Goal: Task Accomplishment & Management: Manage account settings

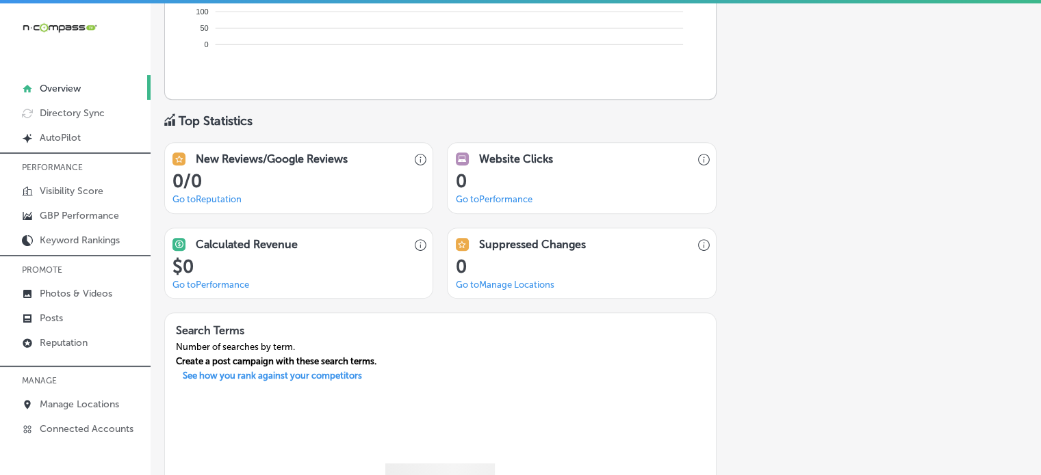
scroll to position [1220, 0]
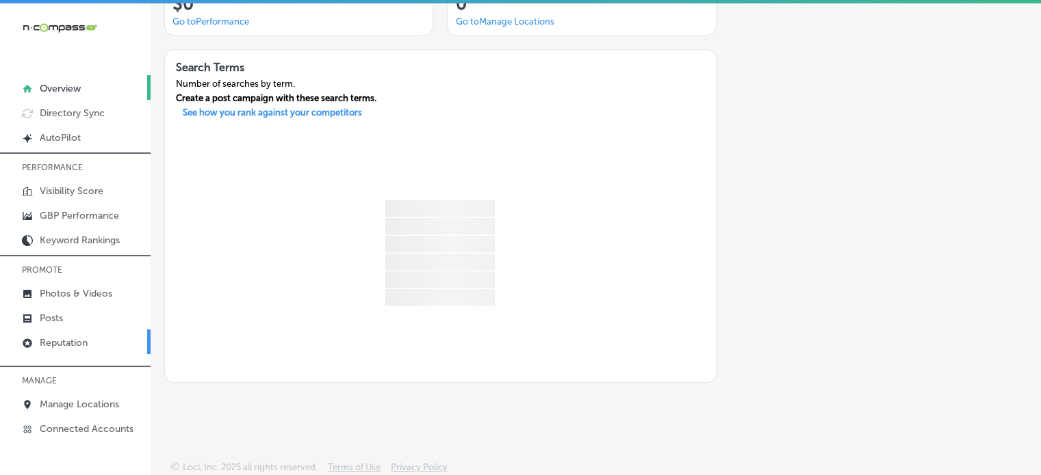
click at [65, 334] on link "Reputation" at bounding box center [75, 342] width 151 height 25
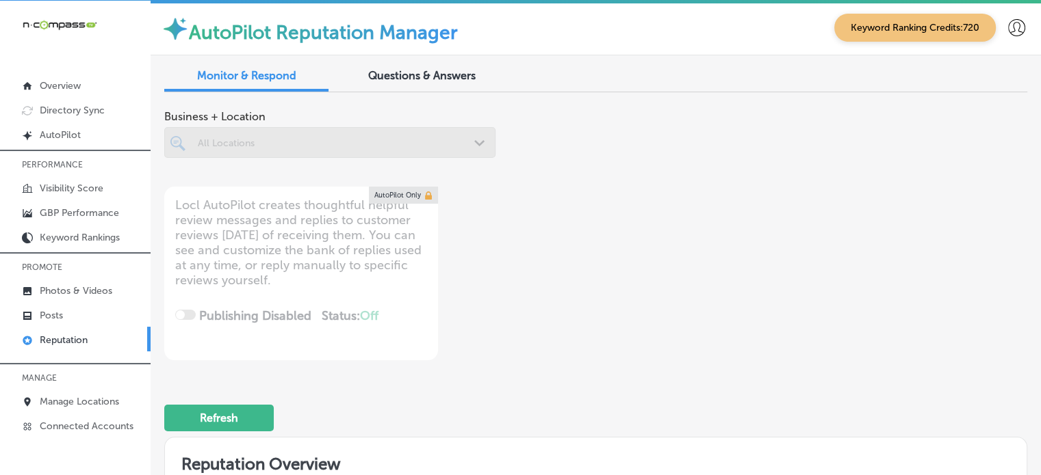
scroll to position [462, 0]
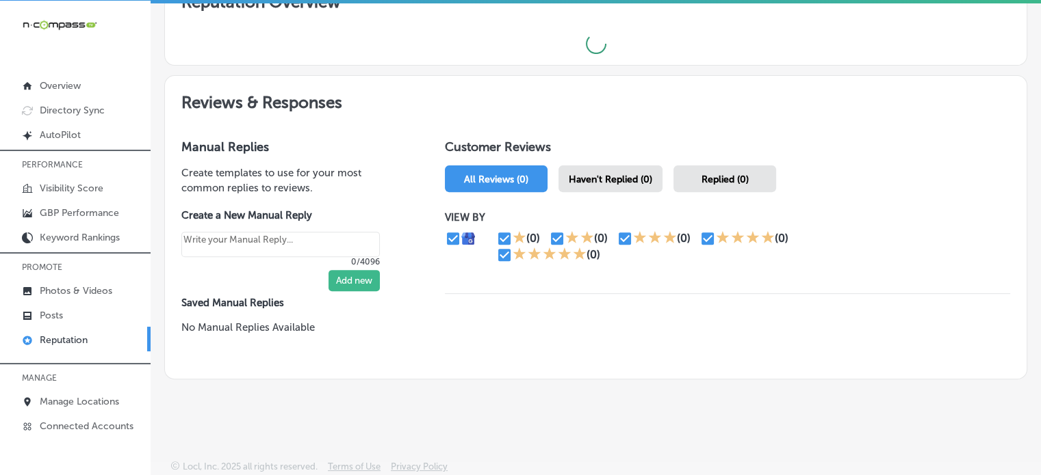
click at [620, 187] on div "Haven't Replied (0)" at bounding box center [610, 179] width 104 height 27
type textarea "x"
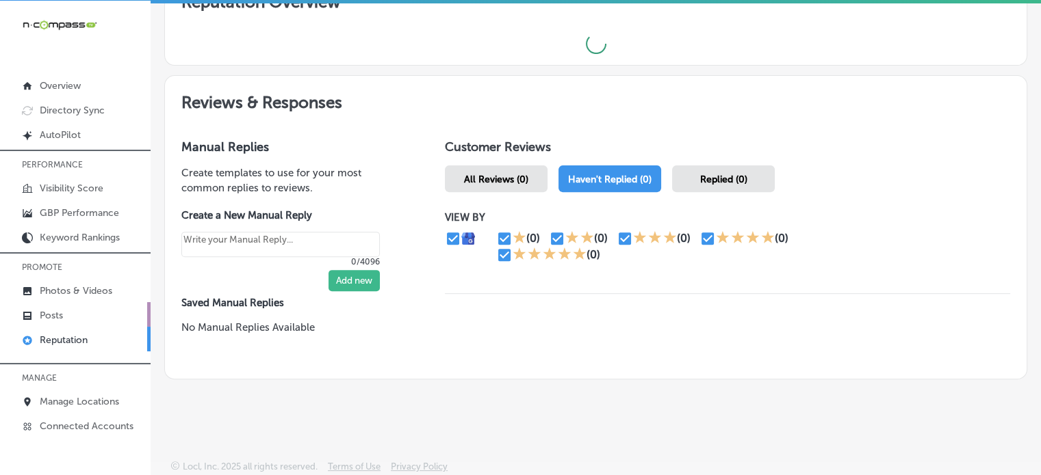
click at [49, 307] on link "Posts" at bounding box center [75, 314] width 151 height 25
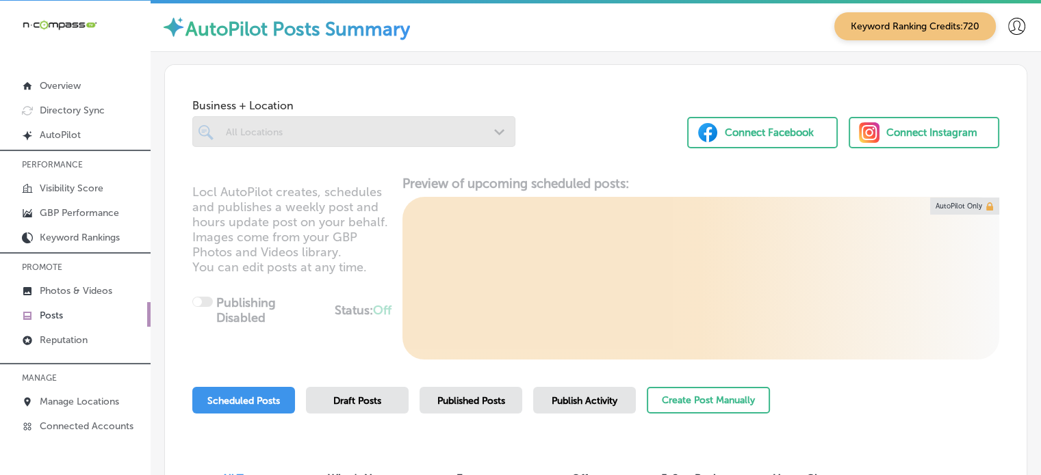
scroll to position [157, 0]
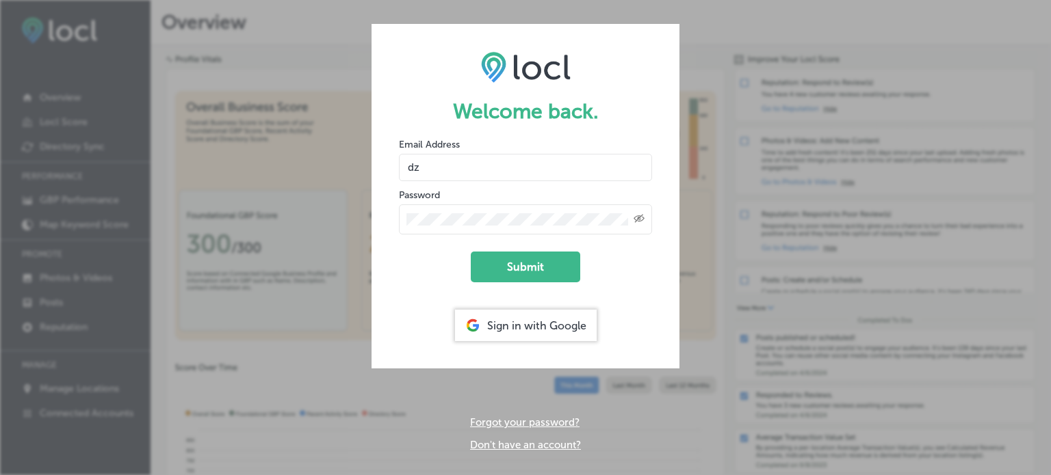
type input "z"
type input "[EMAIL_ADDRESS][DOMAIN_NAME]"
click at [303, 230] on div "Welcome back. Email Address [EMAIL_ADDRESS][DOMAIN_NAME] Password Created with …" at bounding box center [525, 237] width 1051 height 475
click at [387, 267] on form "Welcome back. Email Address [EMAIL_ADDRESS][DOMAIN_NAME] Password Created with …" at bounding box center [525, 196] width 308 height 345
click at [638, 217] on icon "Created with Sketch." at bounding box center [638, 218] width 11 height 9
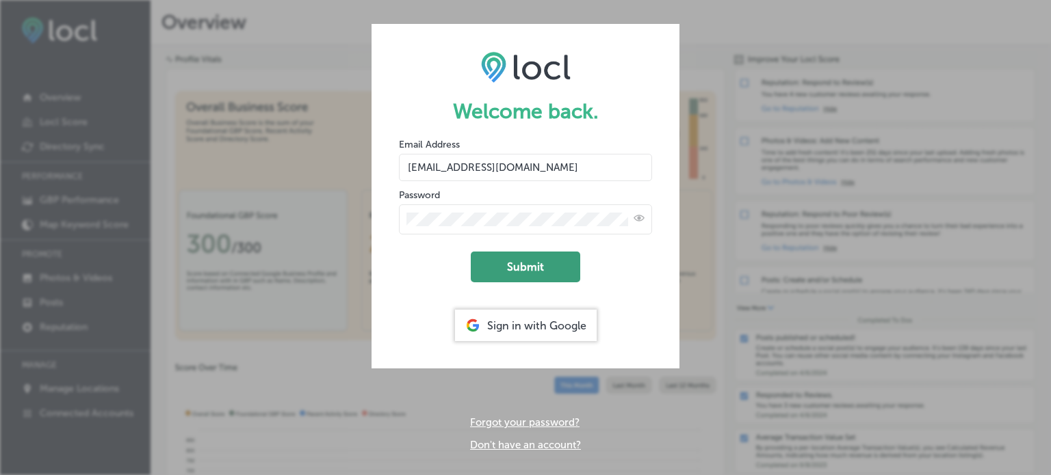
click at [552, 264] on button "Submit" at bounding box center [525, 267] width 109 height 31
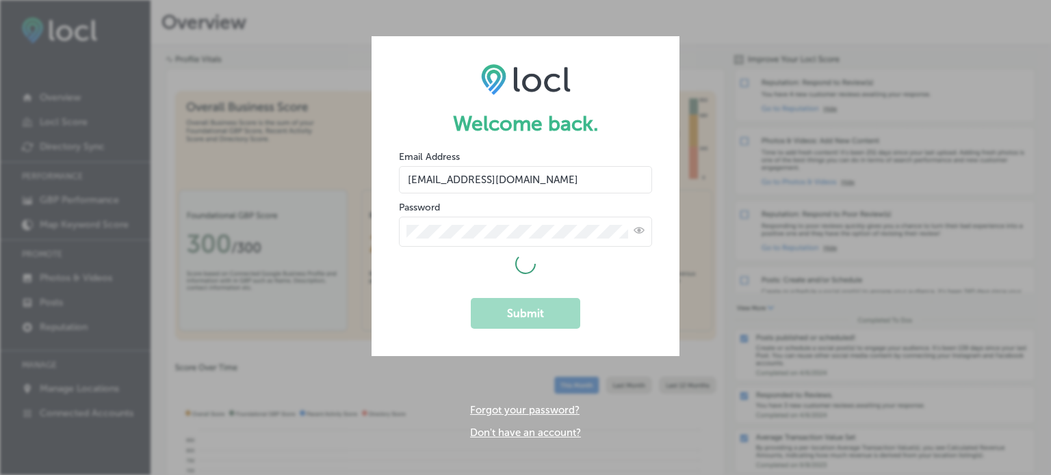
click at [644, 227] on icon "Toggle password visibility" at bounding box center [638, 230] width 11 height 11
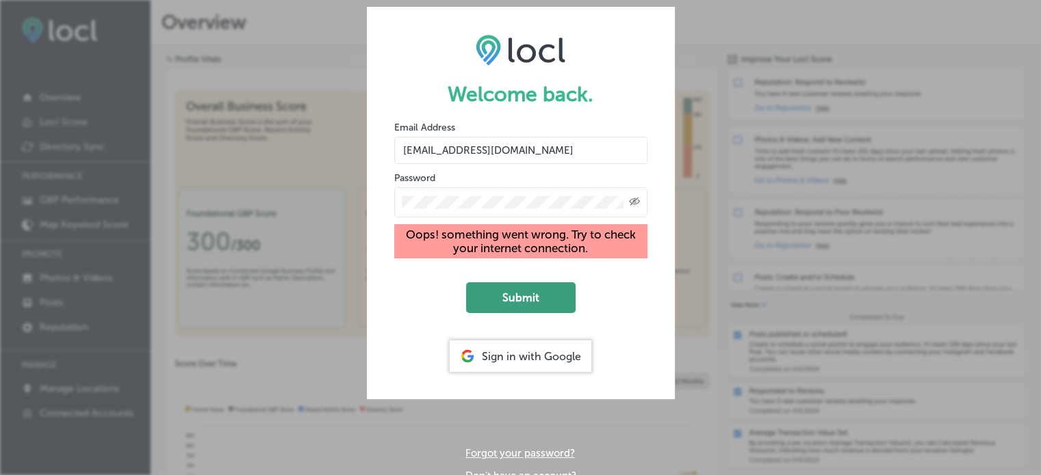
click at [528, 304] on button "Submit" at bounding box center [520, 298] width 109 height 31
click at [524, 292] on button "Submit" at bounding box center [520, 298] width 109 height 31
click at [636, 199] on icon "Toggle password visibility" at bounding box center [634, 202] width 11 height 8
click at [545, 292] on button "Submit" at bounding box center [520, 298] width 109 height 31
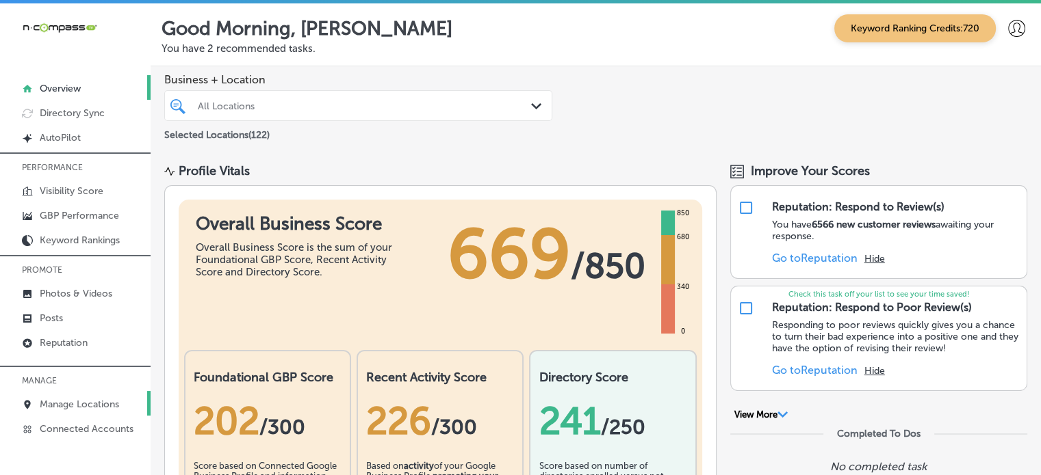
click at [64, 399] on p "Manage Locations" at bounding box center [79, 405] width 79 height 12
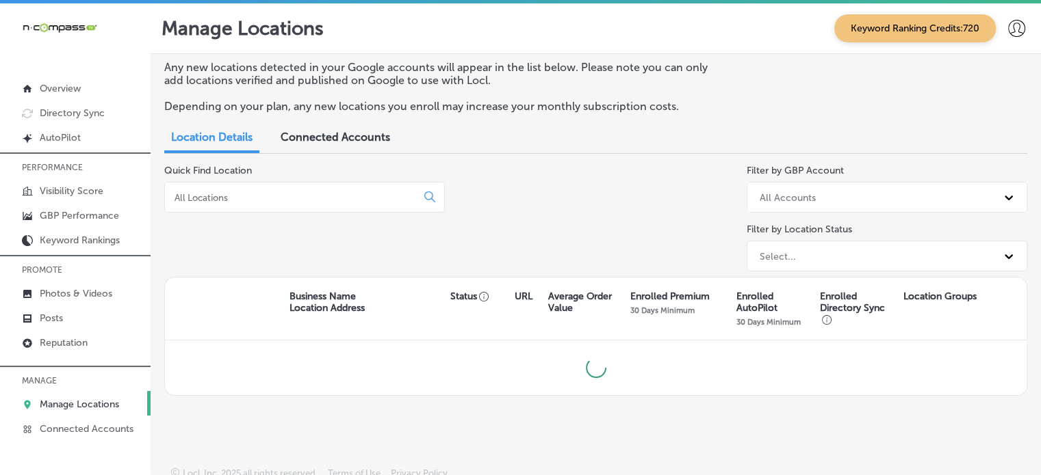
click at [285, 196] on input at bounding box center [293, 198] width 240 height 12
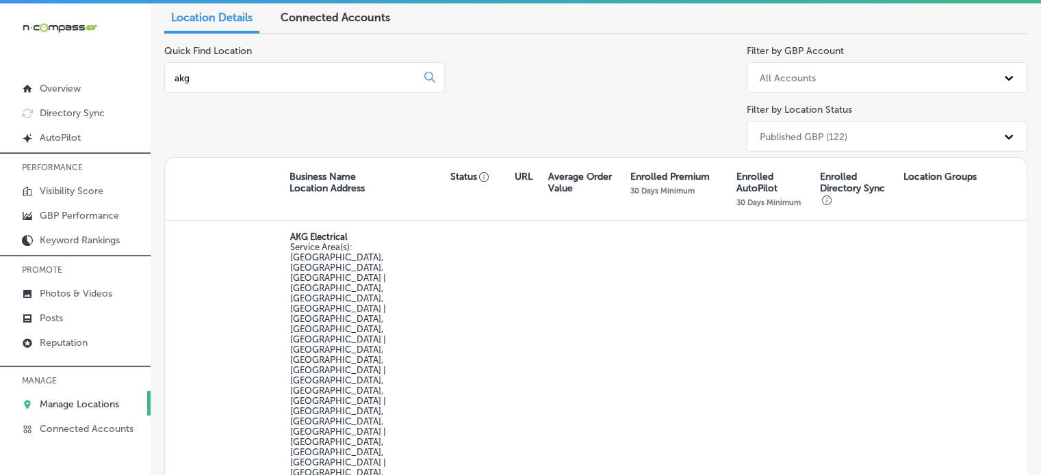
scroll to position [122, 0]
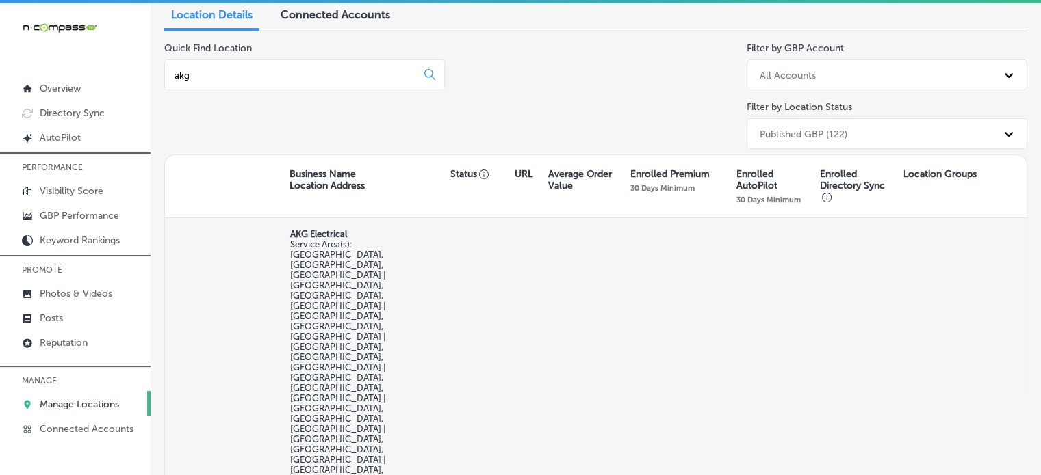
type input "akg"
select select "US"
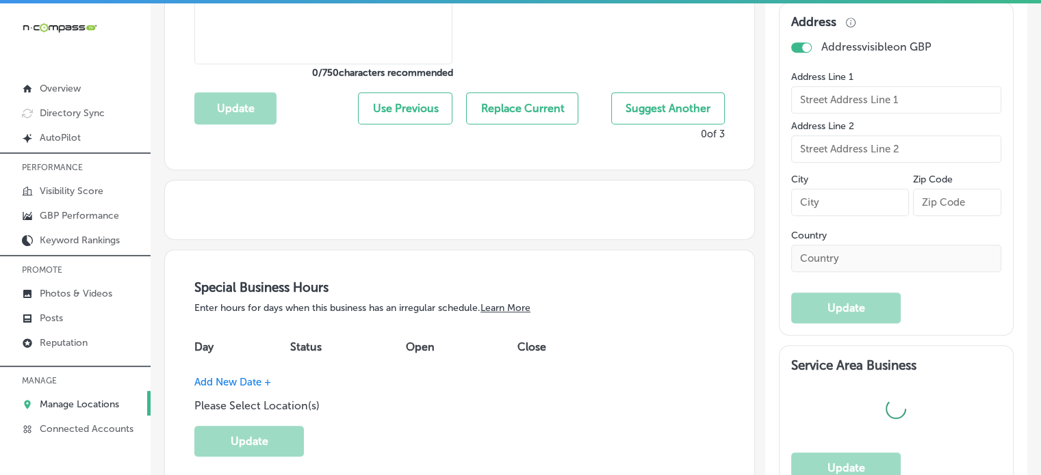
type input "AKG Electrical"
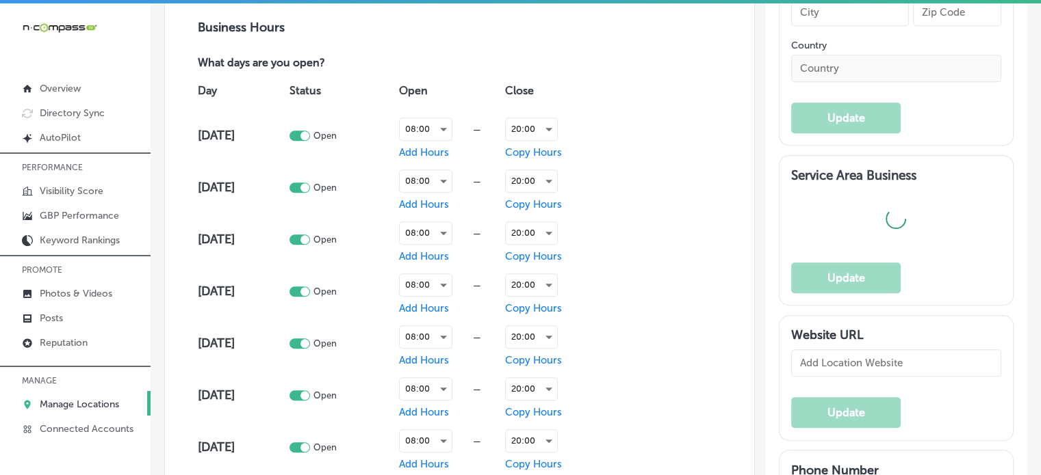
checkbox input "true"
checkbox input "false"
type input "5635 [PERSON_NAME]"
type input "Arvada"
type input "80002"
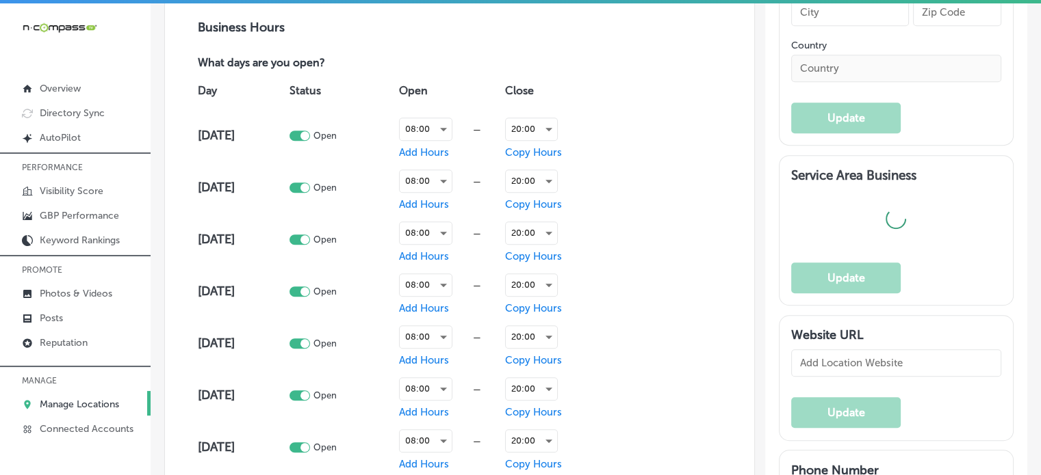
type input "US"
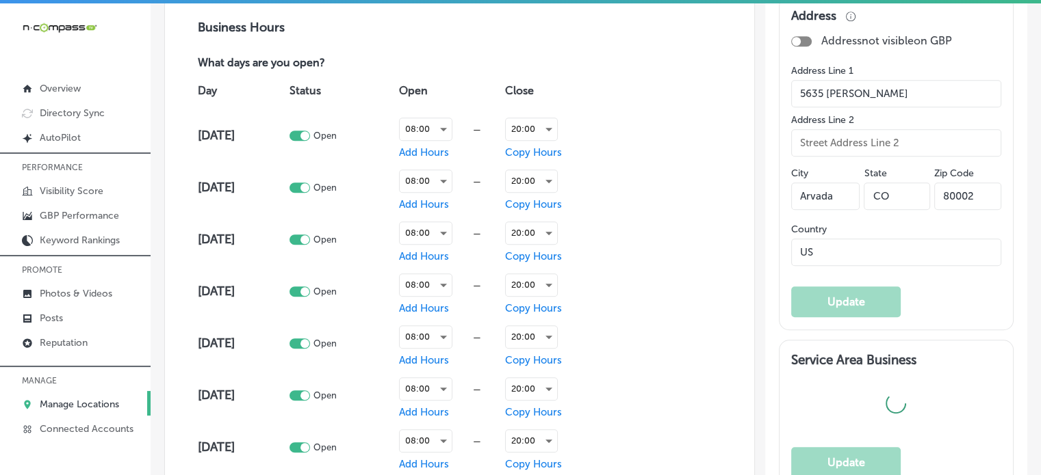
type textarea "AKG Electrical is a trusted electrical company serving [GEOGRAPHIC_DATA], [GEOG…"
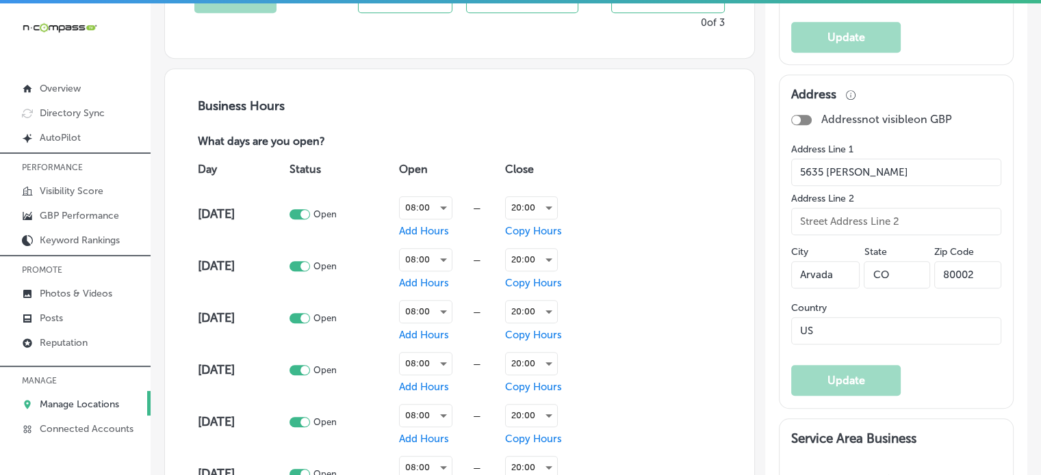
type input "[URL][DOMAIN_NAME]"
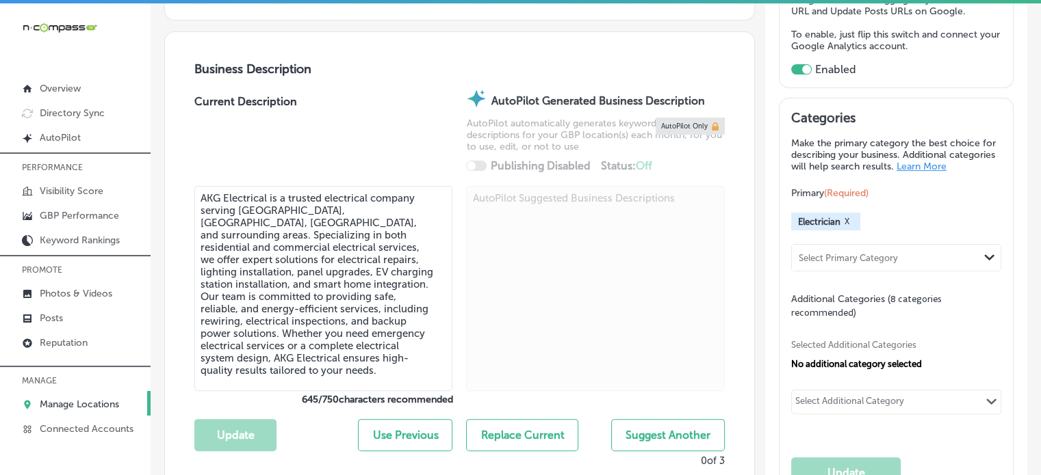
type input "[PHONE_NUMBER]"
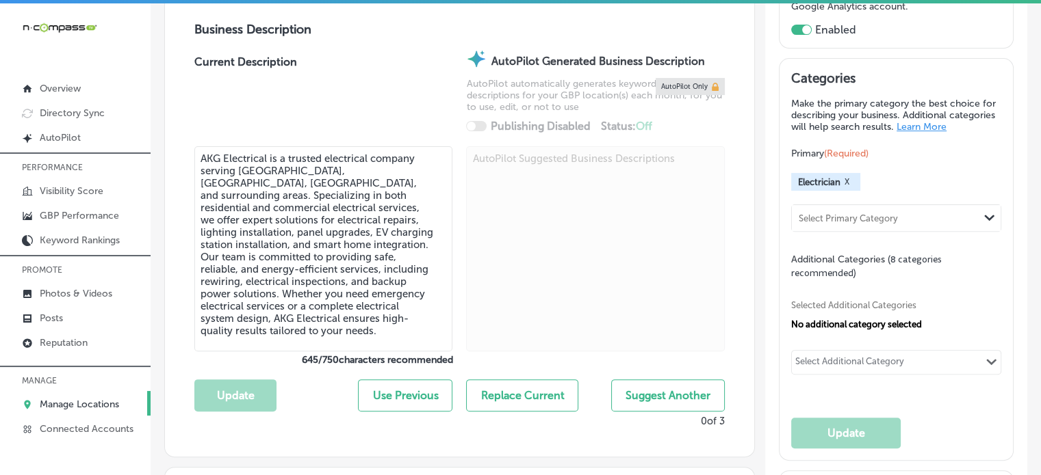
scroll to position [448, 0]
click at [86, 209] on link "GBP Performance" at bounding box center [75, 214] width 151 height 25
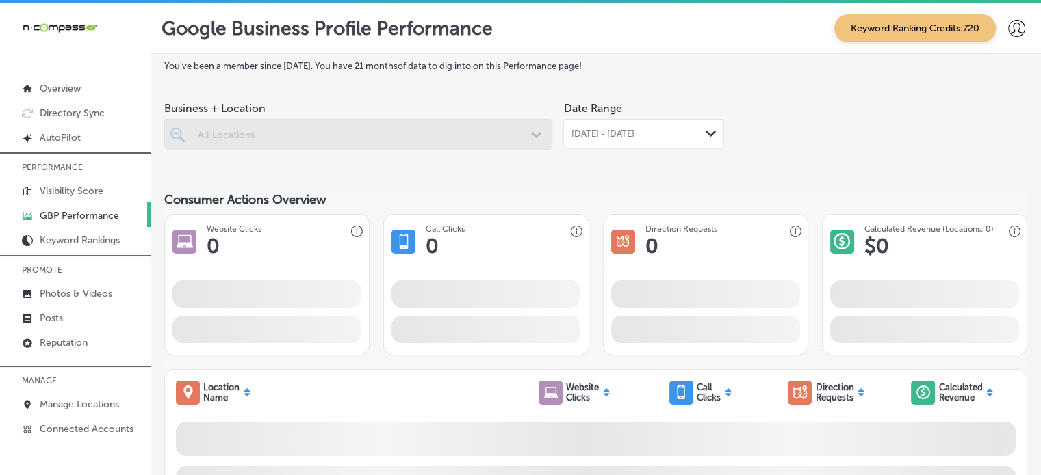
click at [419, 125] on div at bounding box center [358, 134] width 388 height 31
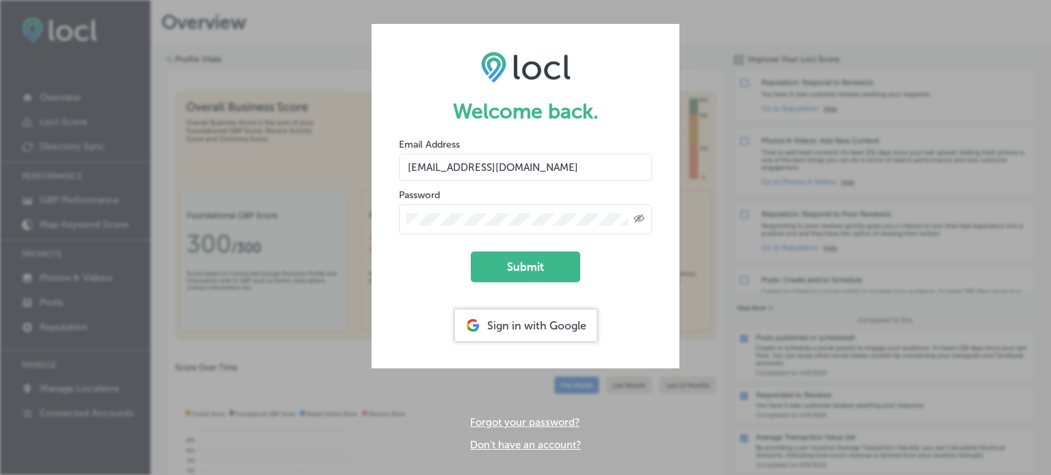
drag, startPoint x: 516, startPoint y: 174, endPoint x: 167, endPoint y: 130, distance: 351.7
click at [167, 130] on div "Welcome back. Email Address dms@n-compass.biz Password Created with Sketch. Sub…" at bounding box center [525, 237] width 1051 height 475
type input "[EMAIL_ADDRESS][DOMAIN_NAME]"
click at [402, 219] on div "Created with Sketch." at bounding box center [525, 220] width 253 height 30
click at [471, 252] on button "Submit" at bounding box center [525, 267] width 109 height 31
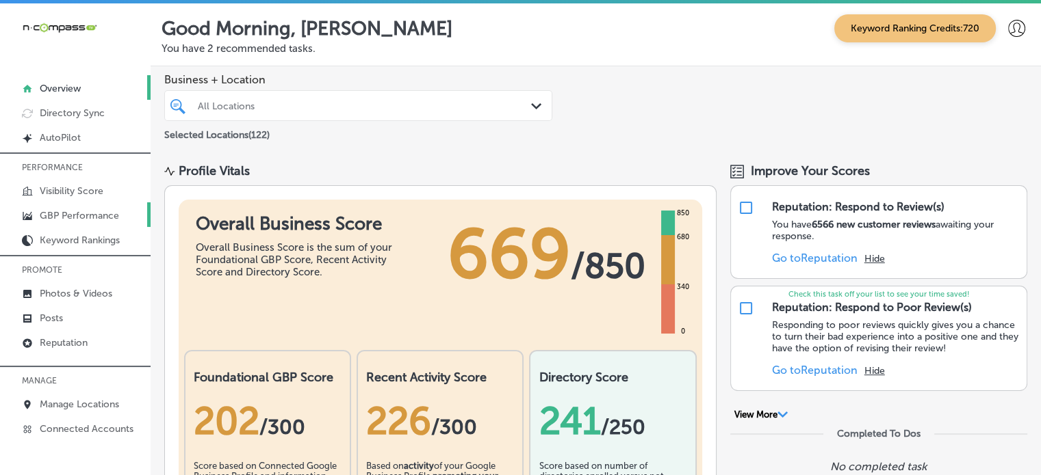
click at [49, 211] on p "GBP Performance" at bounding box center [79, 216] width 79 height 12
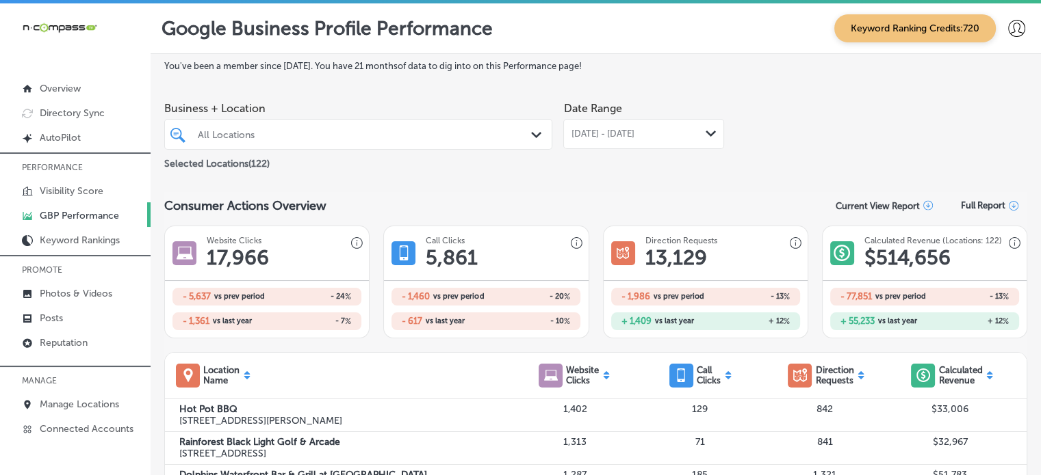
click at [377, 132] on div "All Locations" at bounding box center [365, 135] width 335 height 12
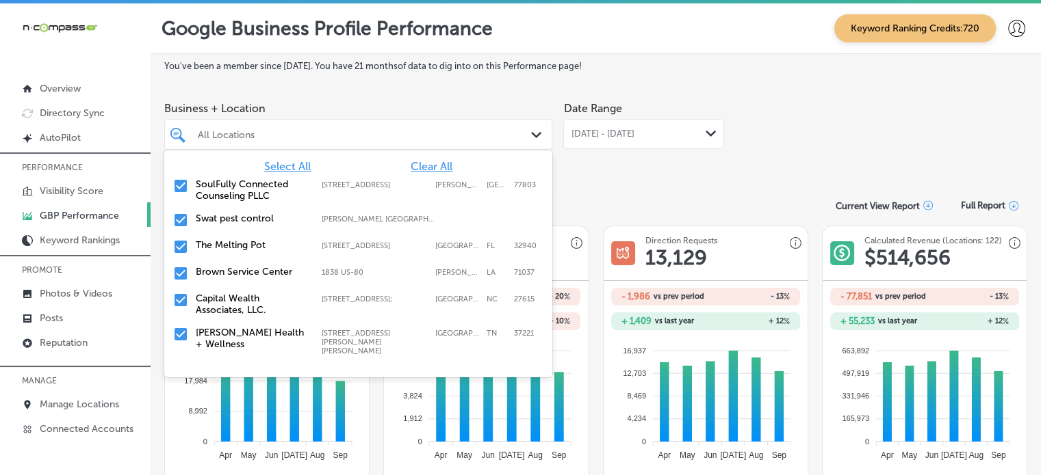
click at [416, 171] on span "Clear All" at bounding box center [431, 166] width 42 height 13
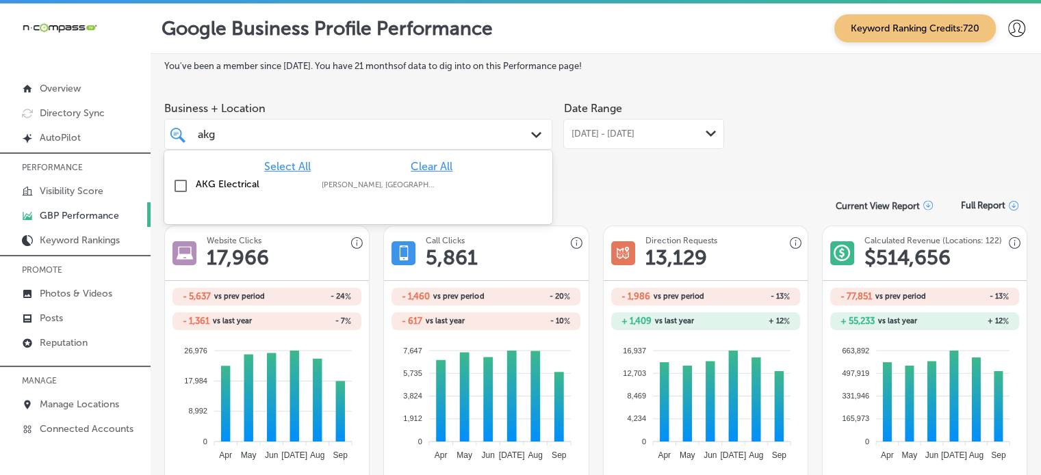
click at [362, 188] on label "Lyons, CO, USA | Aurora, CO, USA | Denve ..." at bounding box center [378, 185] width 112 height 9
type input "akg"
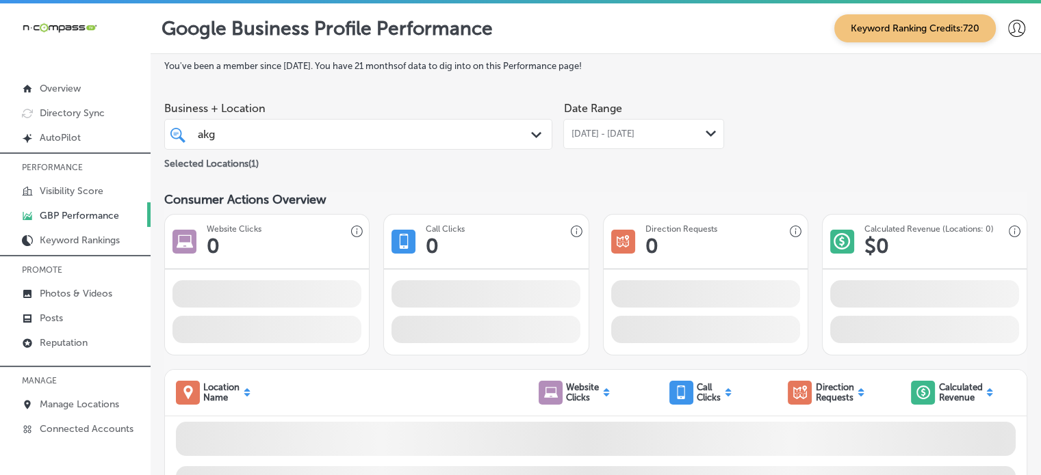
click at [602, 167] on div "Date Range Sep 01, 2025 - Sep 30, 2025 Path Created with Sketch." at bounding box center [643, 133] width 161 height 77
click at [597, 127] on div "Sep 01, 2025 - Sep 30, 2025 Path Created with Sketch." at bounding box center [643, 134] width 161 height 30
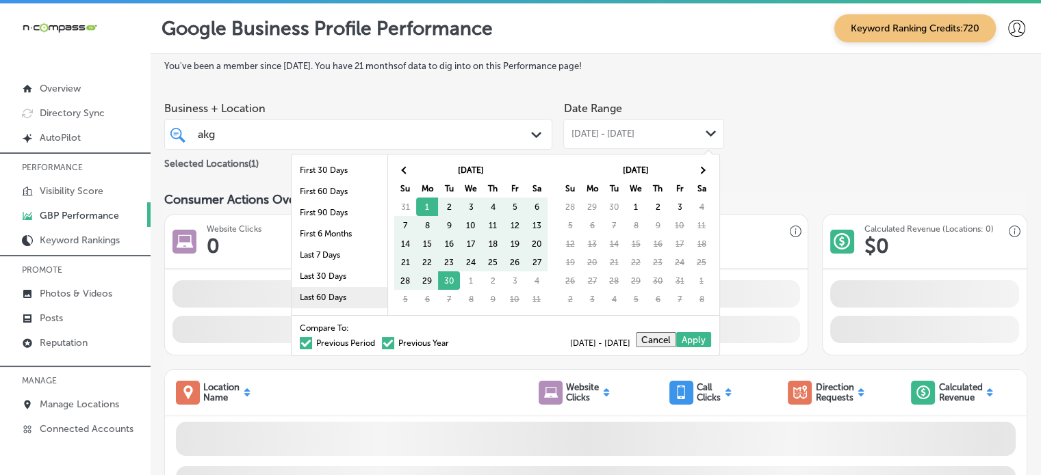
scroll to position [79, 0]
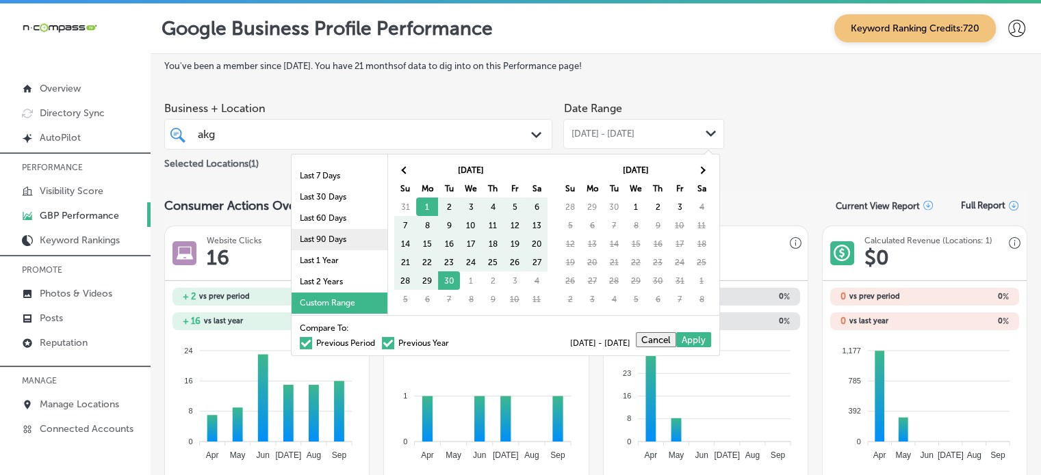
click at [319, 240] on li "Last 90 Days" at bounding box center [339, 239] width 96 height 21
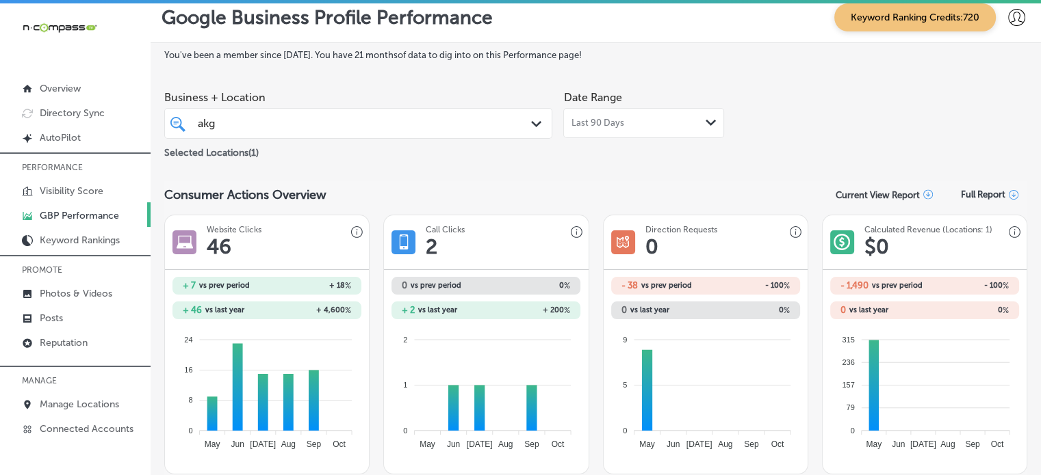
scroll to position [0, 0]
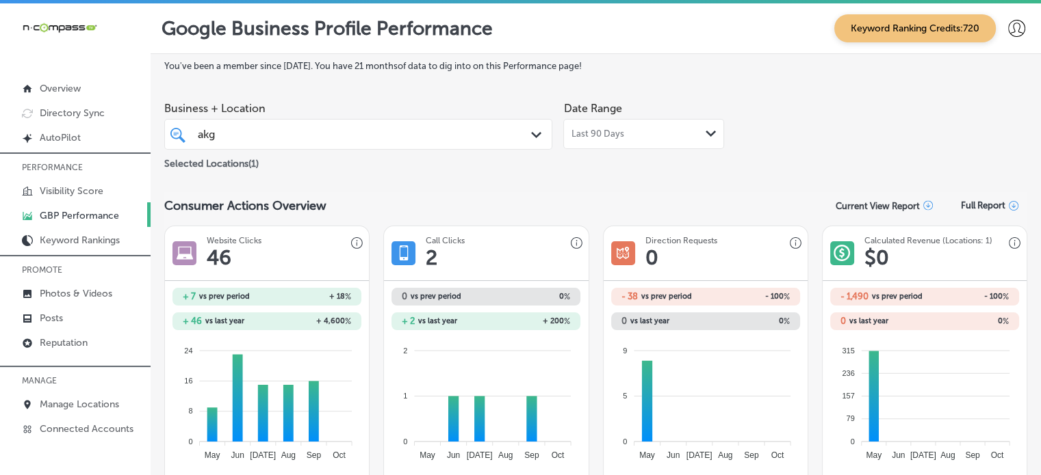
click at [607, 125] on div "Last 90 Days Path Created with Sketch." at bounding box center [643, 134] width 161 height 30
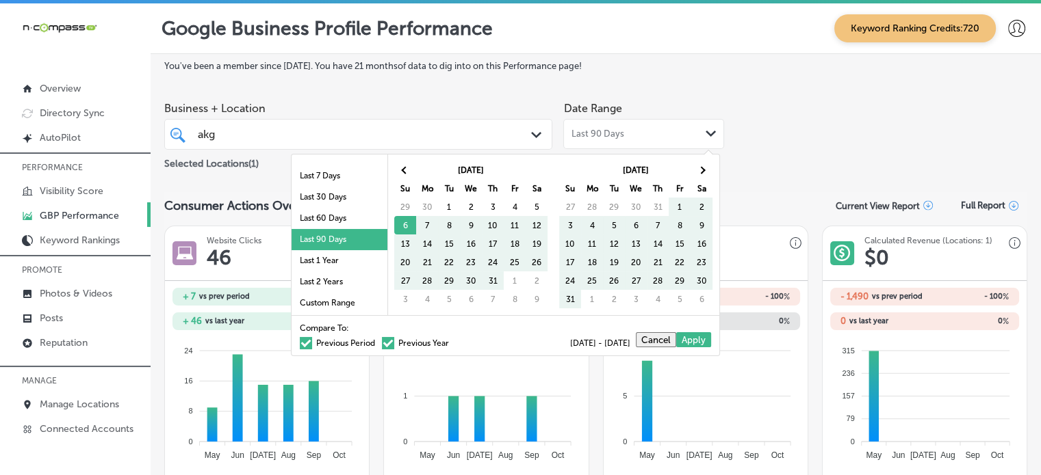
click at [341, 348] on div "Compare To: Previous Period Previous Year 07/06/2025 - 10/03/2025 Cancel Apply" at bounding box center [505, 335] width 428 height 40
click at [331, 346] on div "Compare To: Previous Period Previous Year 07/06/2025 - 10/03/2025 Cancel Apply" at bounding box center [505, 335] width 428 height 40
click at [300, 345] on span at bounding box center [306, 343] width 12 height 12
click at [378, 341] on input "Previous Period" at bounding box center [378, 341] width 0 height 0
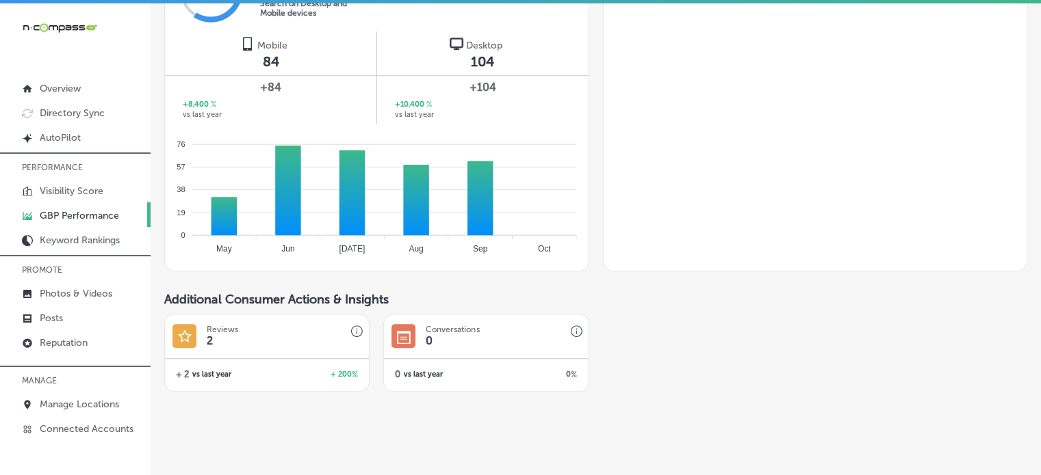
scroll to position [841, 0]
